Goal: Task Accomplishment & Management: Use online tool/utility

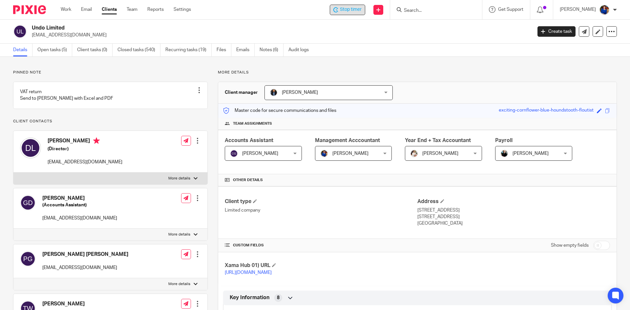
drag, startPoint x: 0, startPoint y: 0, endPoint x: 347, endPoint y: 8, distance: 347.4
click at [347, 8] on span "Stop timer" at bounding box center [351, 9] width 22 height 7
click at [67, 10] on link "Work" at bounding box center [66, 9] width 11 height 7
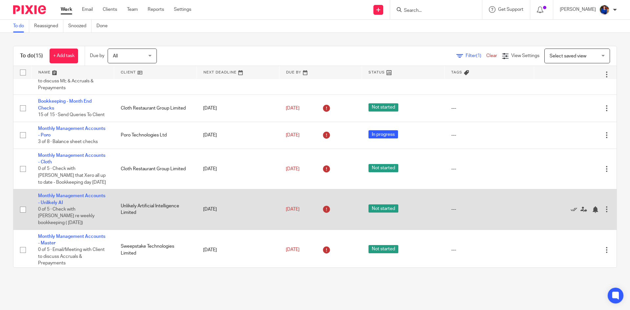
scroll to position [72, 0]
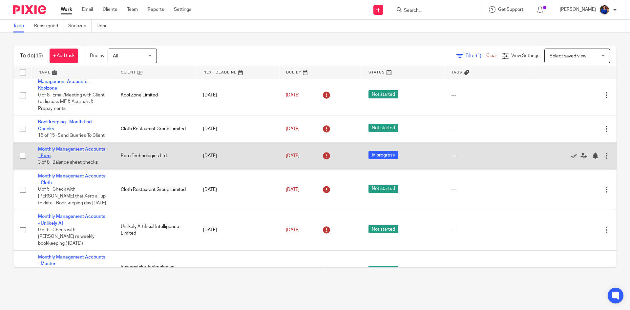
click at [86, 147] on link "Monthly Management Accounts - Poro" at bounding box center [71, 152] width 67 height 11
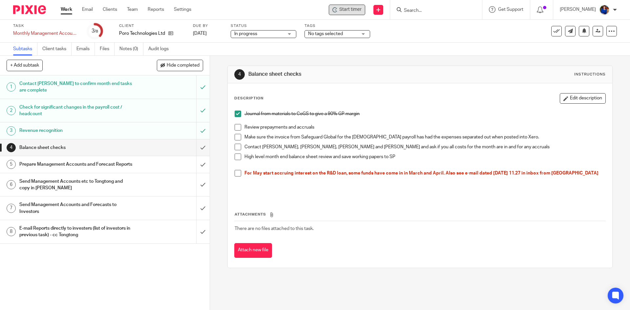
click at [342, 11] on span "Start timer" at bounding box center [350, 9] width 22 height 7
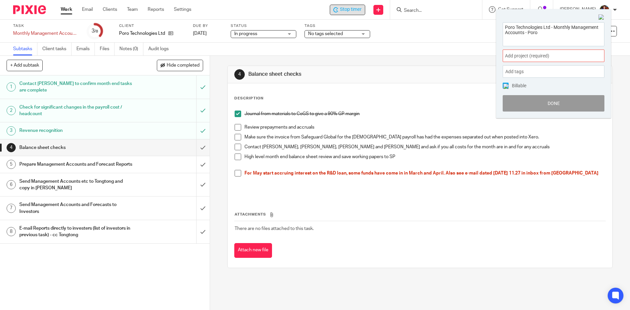
click at [524, 56] on span "Add project (required) :" at bounding box center [546, 56] width 83 height 7
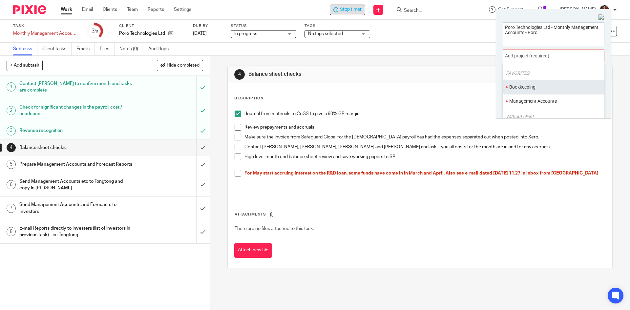
scroll to position [33, 0]
drag, startPoint x: 538, startPoint y: 89, endPoint x: 533, endPoint y: 88, distance: 4.4
click at [537, 88] on li "Management Accounts" at bounding box center [552, 85] width 86 height 7
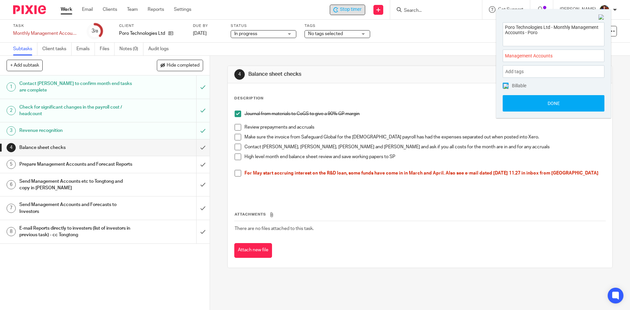
drag, startPoint x: 508, startPoint y: 84, endPoint x: 508, endPoint y: 88, distance: 3.6
click at [507, 85] on img at bounding box center [506, 86] width 5 height 5
click at [516, 103] on button "Done" at bounding box center [554, 103] width 102 height 16
